Goal: Task Accomplishment & Management: Manage account settings

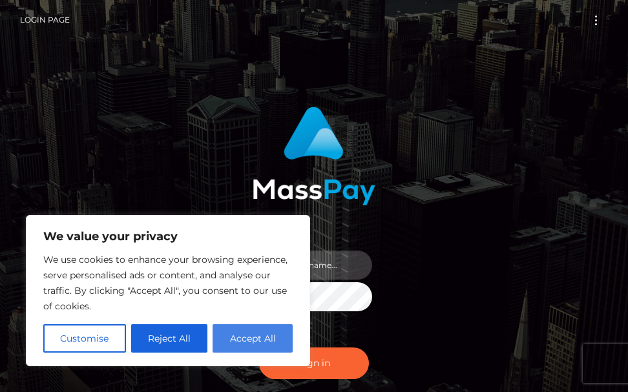
type input "terry.cope2"
click at [230, 341] on button "Accept All" at bounding box center [253, 339] width 80 height 28
checkbox input "true"
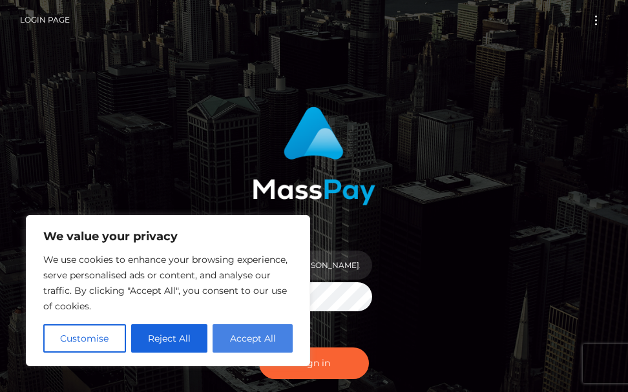
checkbox input "true"
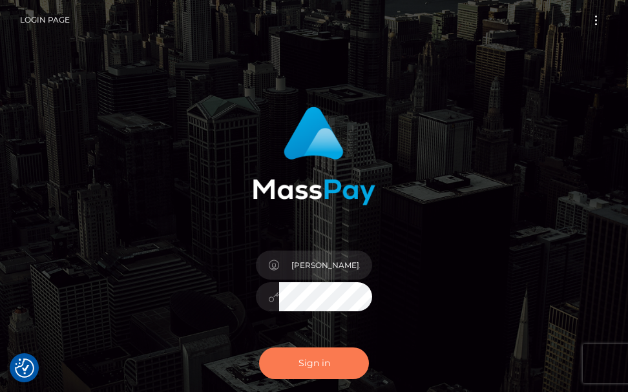
click at [300, 365] on button "Sign in" at bounding box center [314, 364] width 110 height 32
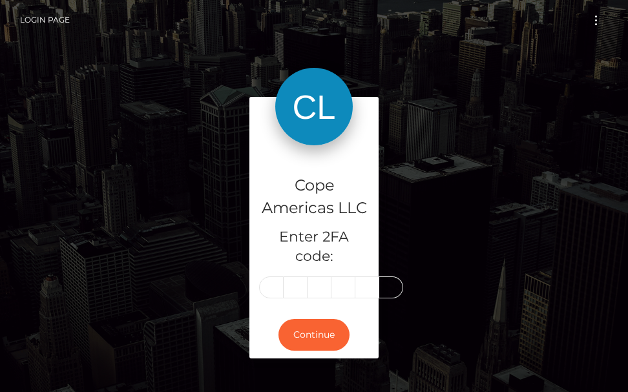
type input "3"
type input "1"
type input "6"
type input "4"
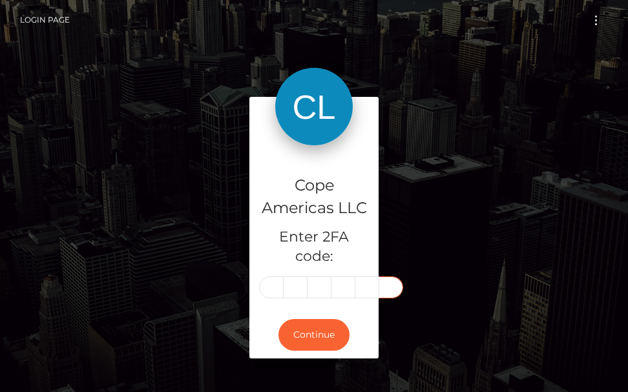
type input "8"
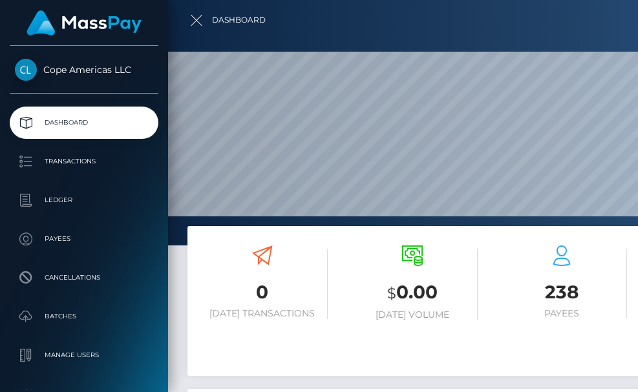
scroll to position [230, 290]
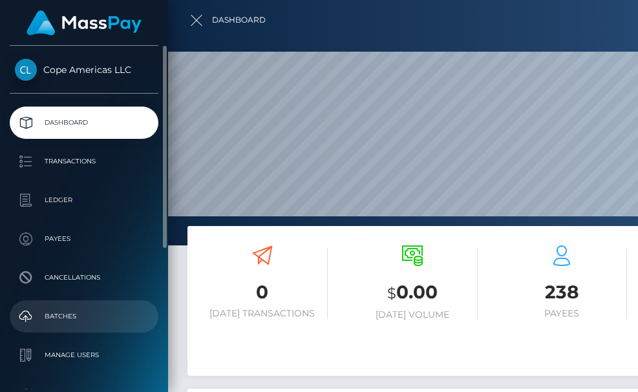
click at [46, 315] on p "Batches" at bounding box center [84, 316] width 138 height 19
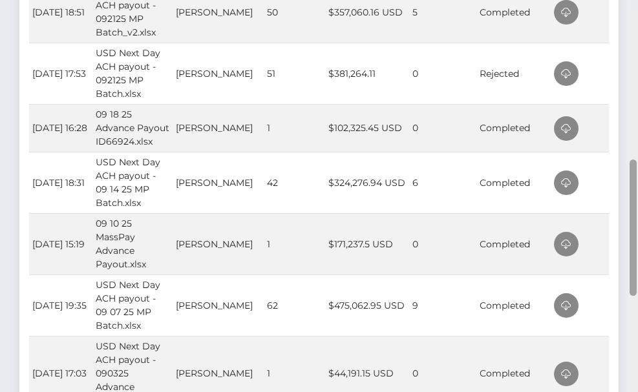
scroll to position [425, 0]
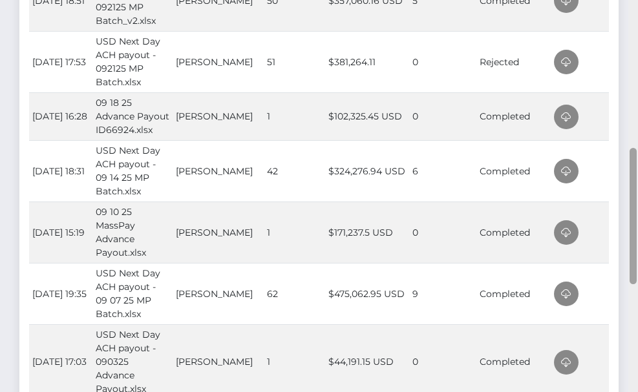
drag, startPoint x: 634, startPoint y: 209, endPoint x: 630, endPoint y: 154, distance: 55.1
click at [630, 154] on div at bounding box center [633, 216] width 7 height 136
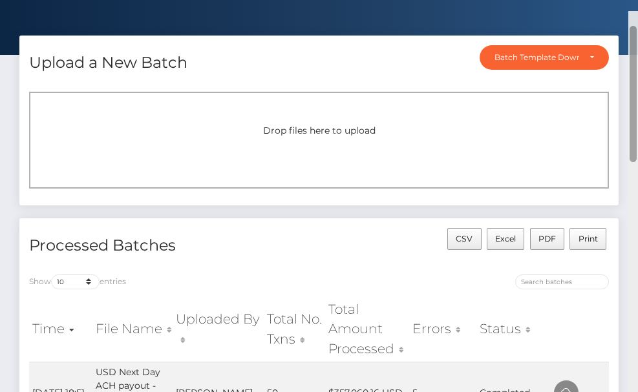
scroll to position [16, 0]
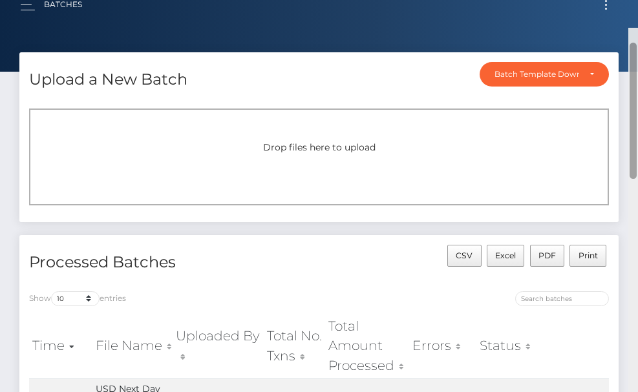
drag, startPoint x: 633, startPoint y: 154, endPoint x: 640, endPoint y: 11, distance: 143.1
click at [638, 11] on html "Cope Americas LLC Dashboard Transactions Ledger Payees Batches" at bounding box center [319, 196] width 638 height 392
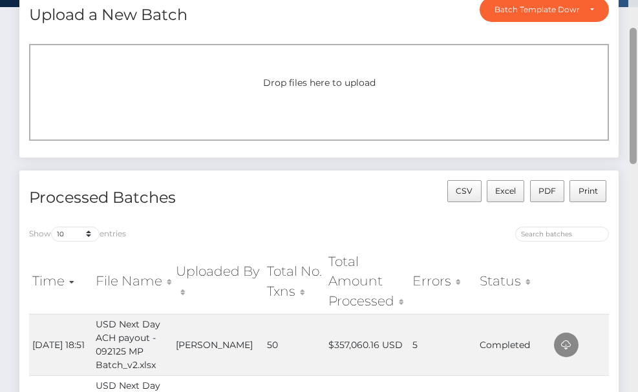
scroll to position [473, 0]
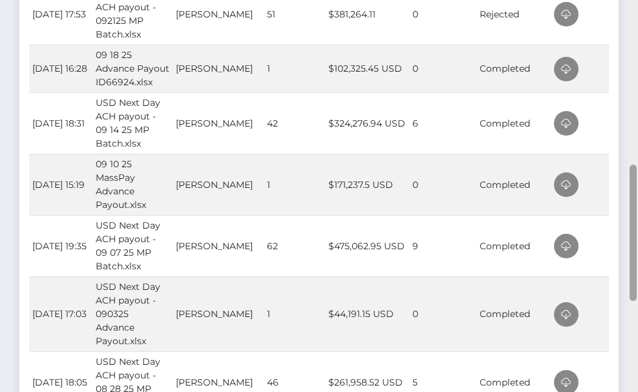
drag, startPoint x: 637, startPoint y: 64, endPoint x: 633, endPoint y: 40, distance: 24.2
click at [633, 39] on div at bounding box center [633, 196] width 10 height 392
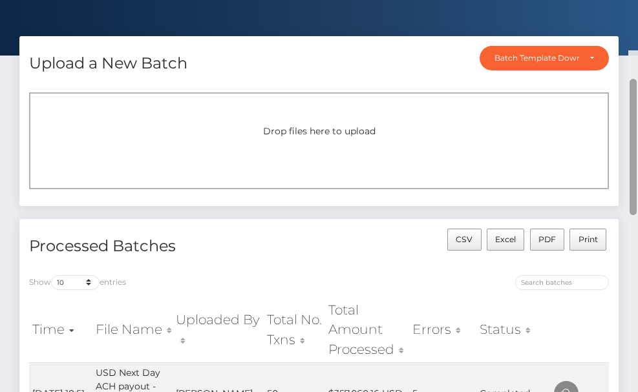
scroll to position [0, 0]
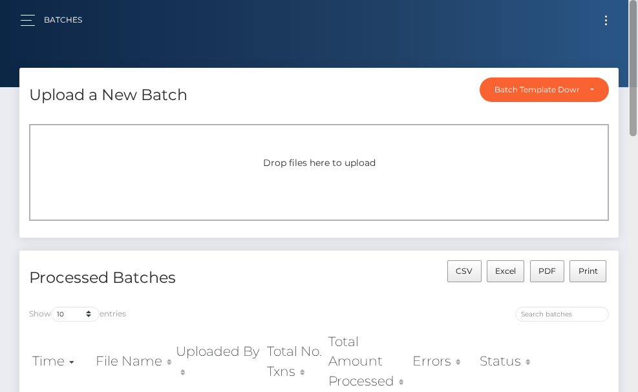
drag, startPoint x: 634, startPoint y: 177, endPoint x: 654, endPoint y: -26, distance: 203.4
click at [638, 0] on html "Cope Americas LLC Dashboard Transactions Ledger Payees Batches" at bounding box center [319, 196] width 638 height 392
click at [606, 27] on button "Toggle navigation" at bounding box center [606, 20] width 24 height 17
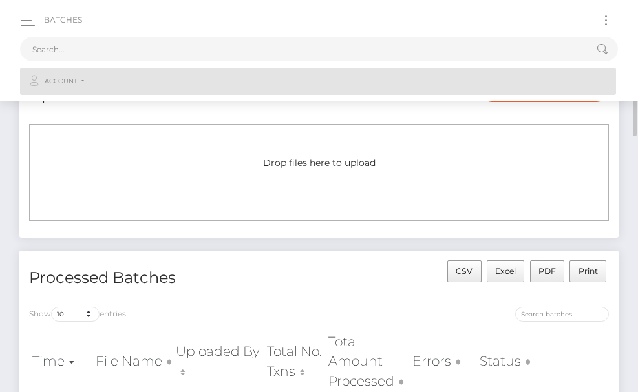
click at [61, 80] on span "Account" at bounding box center [61, 82] width 33 height 12
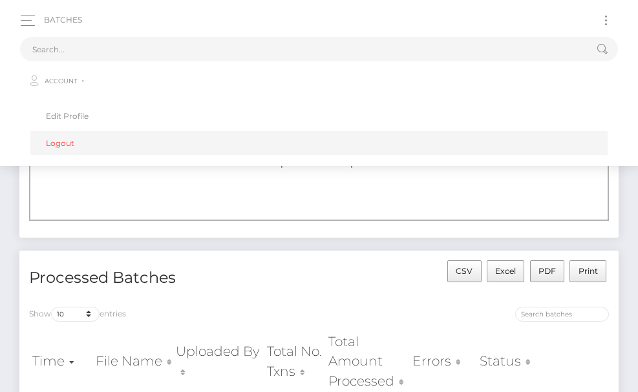
click at [55, 138] on link "Logout" at bounding box center [318, 143] width 577 height 24
